Goal: Task Accomplishment & Management: Manage account settings

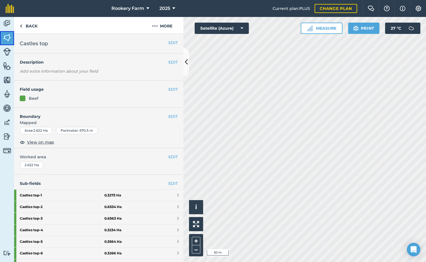
click at [8, 39] on img at bounding box center [7, 37] width 8 height 8
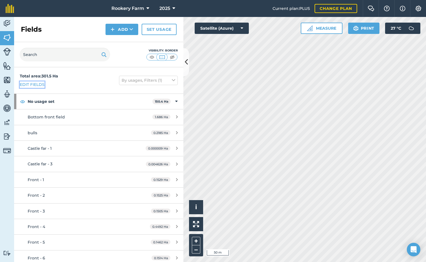
click at [39, 83] on link "Edit fields" at bounding box center [32, 84] width 25 height 6
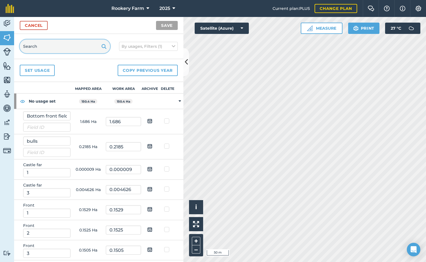
click at [57, 49] on input "text" at bounding box center [65, 47] width 90 height 14
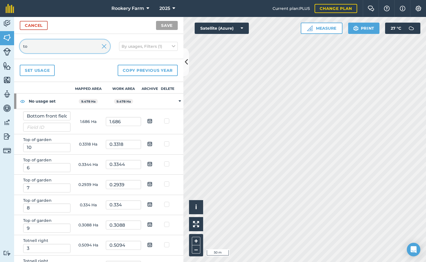
type input "t"
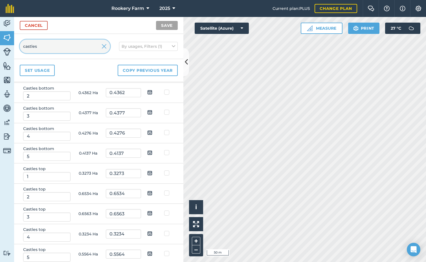
scroll to position [56, 0]
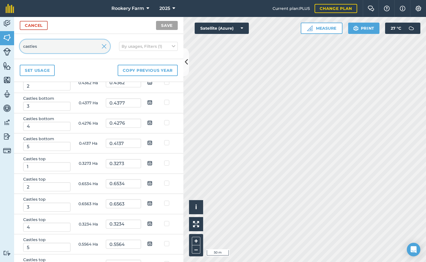
type input "castles"
click at [148, 163] on img at bounding box center [149, 162] width 5 height 7
click at [152, 163] on input "checkbox" at bounding box center [154, 161] width 4 height 4
checkbox input "true"
drag, startPoint x: 147, startPoint y: 181, endPoint x: 149, endPoint y: 191, distance: 9.7
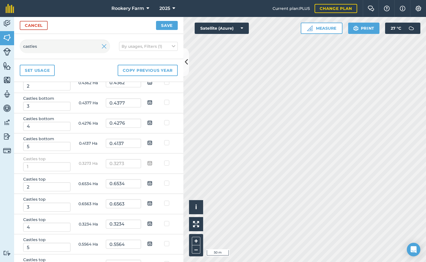
click at [147, 181] on img at bounding box center [149, 182] width 5 height 7
click at [152, 181] on input "checkbox" at bounding box center [154, 181] width 4 height 4
checkbox input "true"
click at [147, 202] on img at bounding box center [149, 203] width 5 height 7
click at [152, 202] on input "checkbox" at bounding box center [154, 201] width 4 height 4
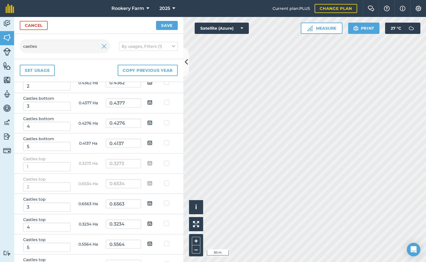
checkbox input "true"
click at [147, 223] on img at bounding box center [149, 223] width 5 height 7
click at [152, 223] on input "checkbox" at bounding box center [154, 222] width 4 height 4
checkbox input "true"
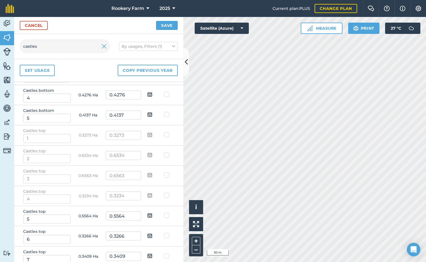
click at [147, 214] on img at bounding box center [149, 215] width 5 height 7
click at [152, 214] on input "checkbox" at bounding box center [154, 213] width 4 height 4
checkbox input "true"
click at [147, 235] on img at bounding box center [149, 235] width 5 height 7
click at [152, 235] on input "checkbox" at bounding box center [154, 233] width 4 height 4
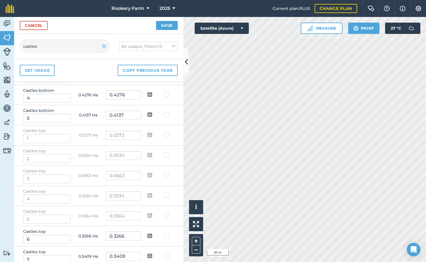
checkbox input "true"
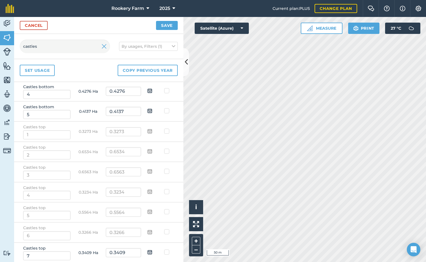
scroll to position [89, 0]
click at [147, 252] on img at bounding box center [149, 251] width 5 height 7
click at [152, 251] on input "checkbox" at bounding box center [154, 249] width 4 height 4
checkbox input "true"
click at [166, 26] on button "Save" at bounding box center [167, 25] width 22 height 9
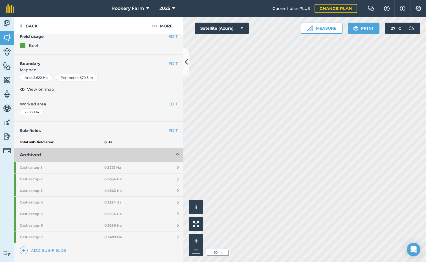
scroll to position [113, 0]
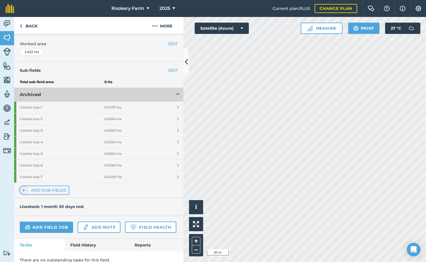
click at [49, 190] on link "Add sub-fields" at bounding box center [44, 190] width 49 height 8
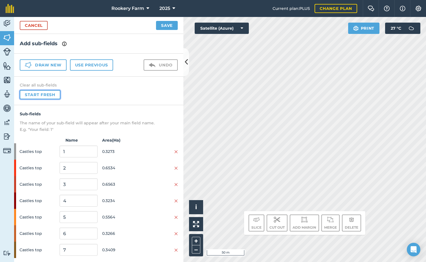
click at [58, 95] on button "Start fresh" at bounding box center [40, 94] width 41 height 9
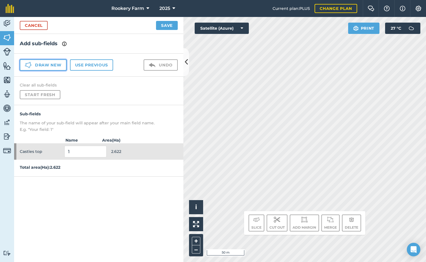
click at [58, 65] on button "Draw new" at bounding box center [43, 64] width 47 height 11
click at [52, 65] on button "Draw new" at bounding box center [43, 64] width 47 height 11
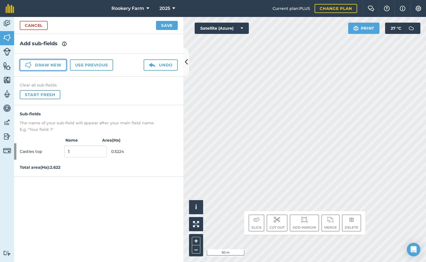
drag, startPoint x: 45, startPoint y: 62, endPoint x: 61, endPoint y: 62, distance: 15.8
click at [46, 62] on button "Draw new" at bounding box center [43, 64] width 47 height 11
click at [61, 66] on button "Draw new" at bounding box center [43, 64] width 47 height 11
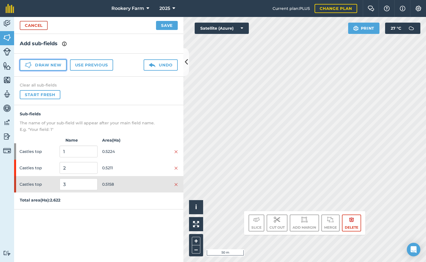
click at [36, 67] on button "Draw new" at bounding box center [43, 64] width 47 height 11
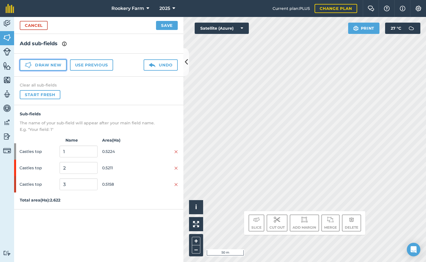
click at [50, 68] on button "Draw new" at bounding box center [43, 64] width 47 height 11
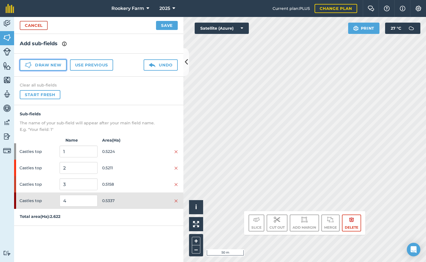
click at [61, 64] on button "Draw new" at bounding box center [43, 64] width 47 height 11
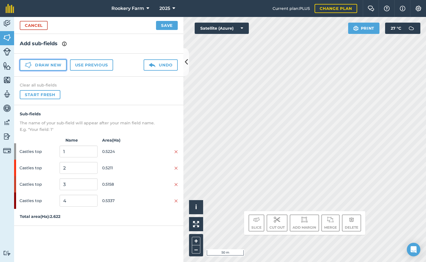
click at [55, 68] on button "Draw new" at bounding box center [43, 64] width 47 height 11
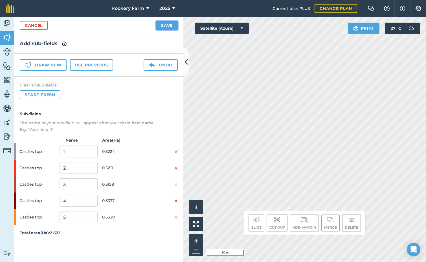
click at [167, 27] on button "Save" at bounding box center [167, 25] width 22 height 9
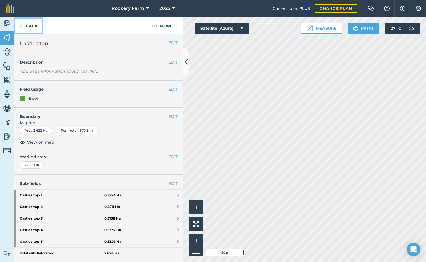
click at [34, 32] on link "Back" at bounding box center [28, 25] width 29 height 17
click at [27, 25] on link "Back" at bounding box center [28, 25] width 29 height 17
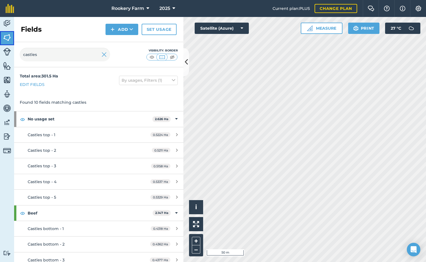
click at [9, 39] on img at bounding box center [7, 37] width 8 height 8
click at [160, 29] on link "Set usage" at bounding box center [159, 29] width 35 height 11
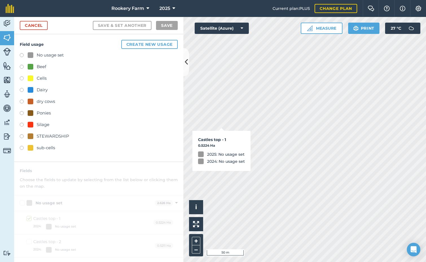
checkbox input "true"
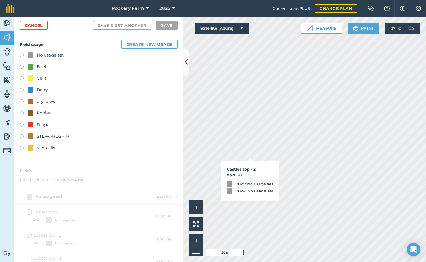
checkbox input "true"
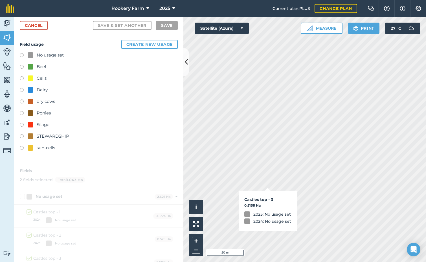
checkbox input "true"
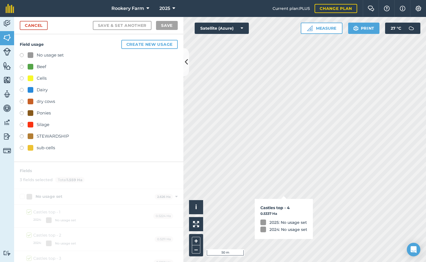
checkbox input "true"
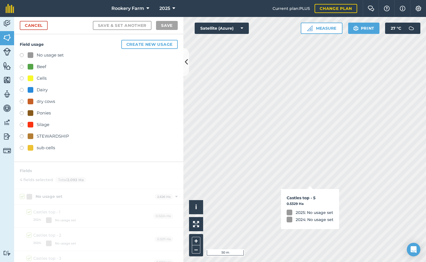
checkbox input "true"
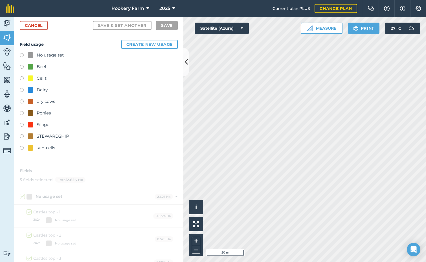
click at [22, 65] on label at bounding box center [24, 68] width 8 height 6
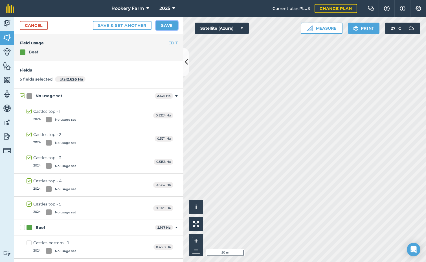
click at [173, 24] on button "Save" at bounding box center [167, 25] width 22 height 9
